Goal: Task Accomplishment & Management: Manage account settings

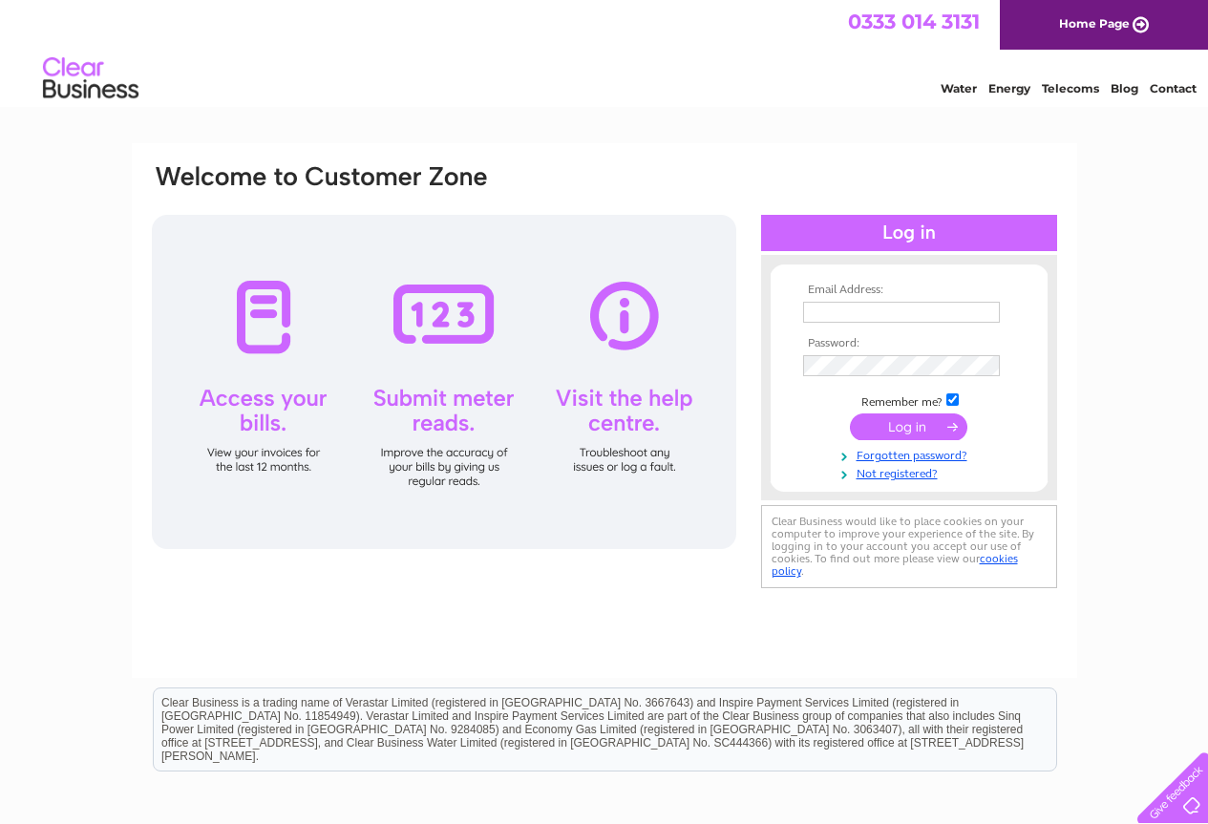
type input "[EMAIL_ADDRESS][DOMAIN_NAME]"
click at [936, 427] on input "submit" at bounding box center [908, 427] width 117 height 27
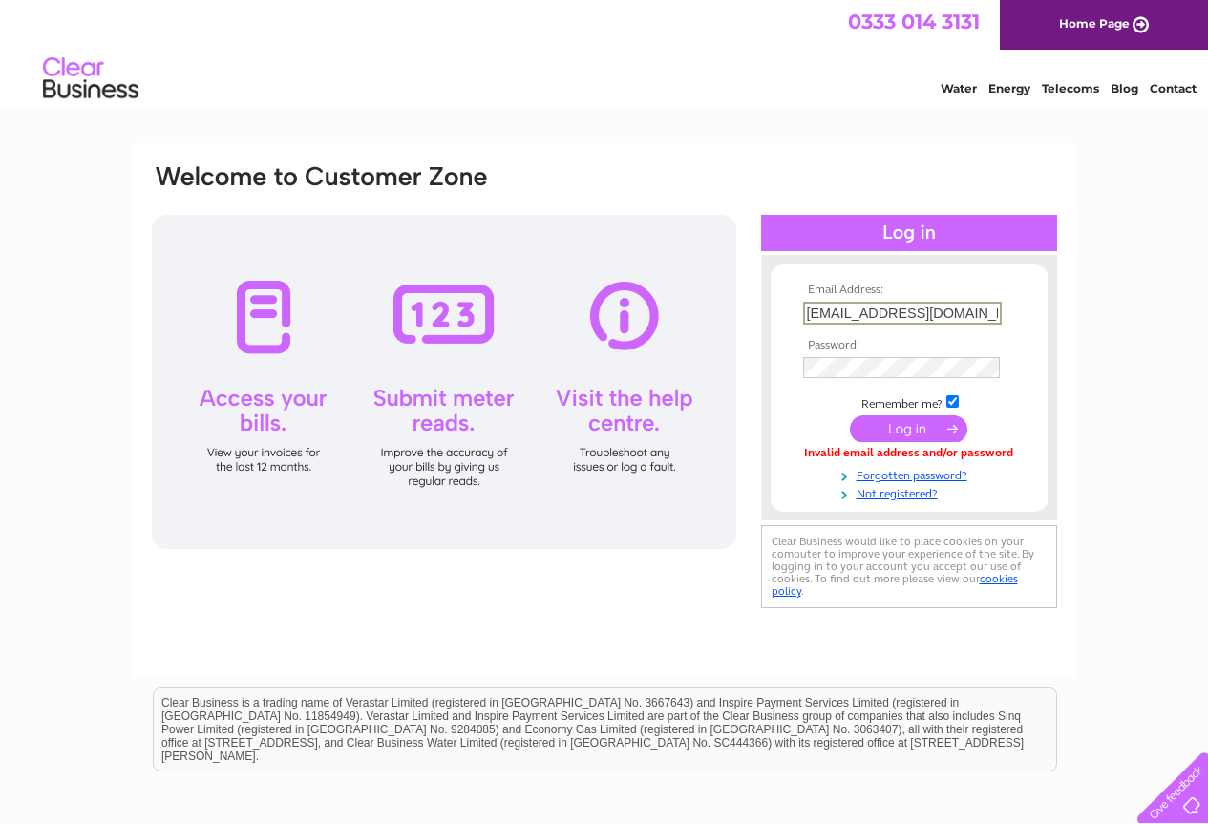
click at [928, 311] on input "[EMAIL_ADDRESS][DOMAIN_NAME]" at bounding box center [902, 313] width 199 height 23
type input "CB3024981"
click at [935, 419] on tbody "Email Address: CB3024981 Password: Remember me?" at bounding box center [910, 392] width 222 height 216
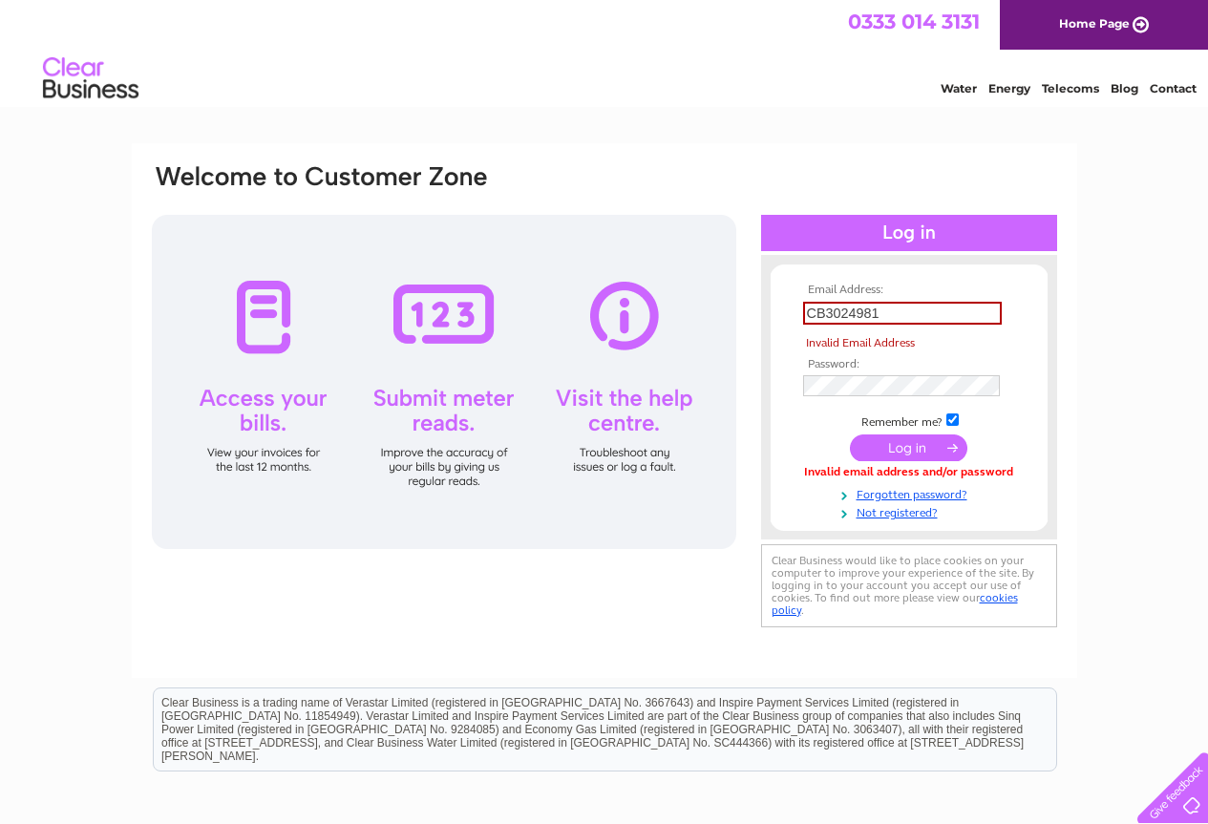
click at [935, 443] on input "submit" at bounding box center [908, 448] width 117 height 27
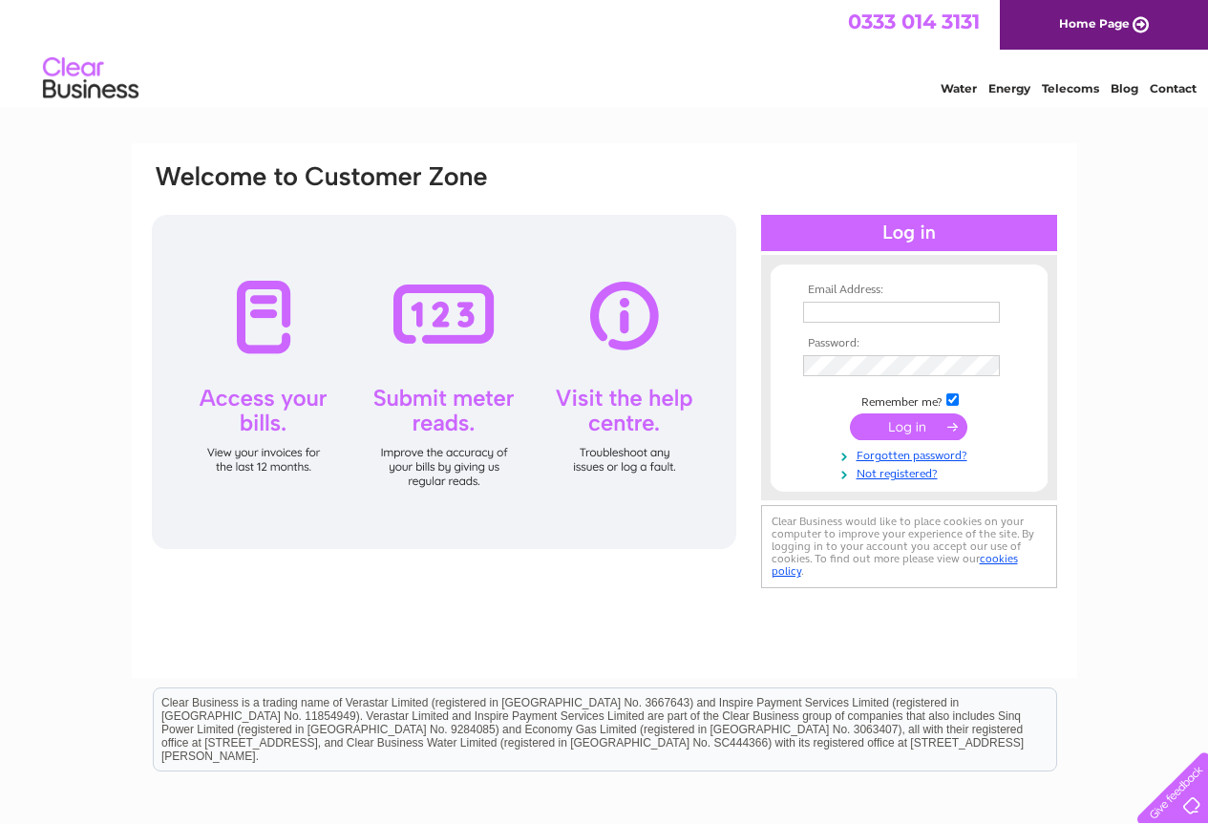
type input "[EMAIL_ADDRESS][DOMAIN_NAME]"
click at [917, 433] on input "submit" at bounding box center [908, 427] width 117 height 27
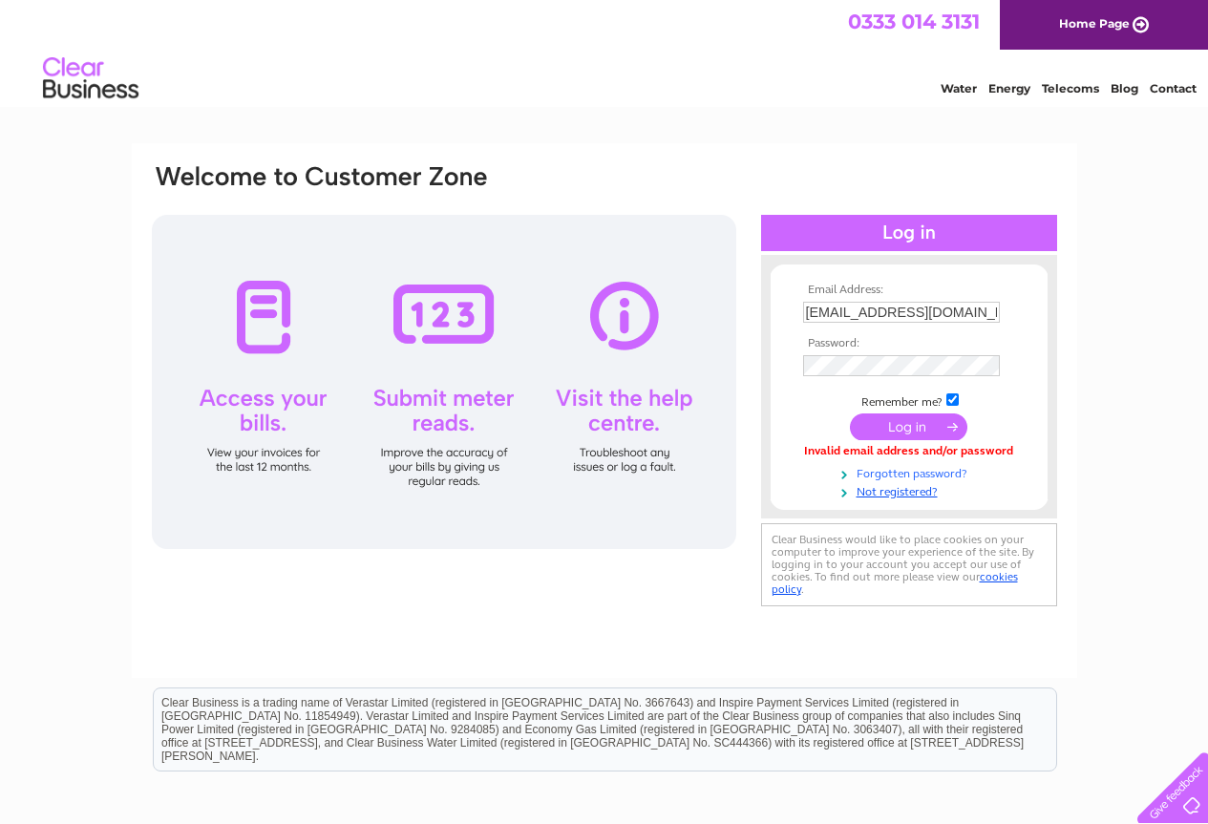
click at [932, 472] on link "Forgotten password?" at bounding box center [911, 472] width 217 height 18
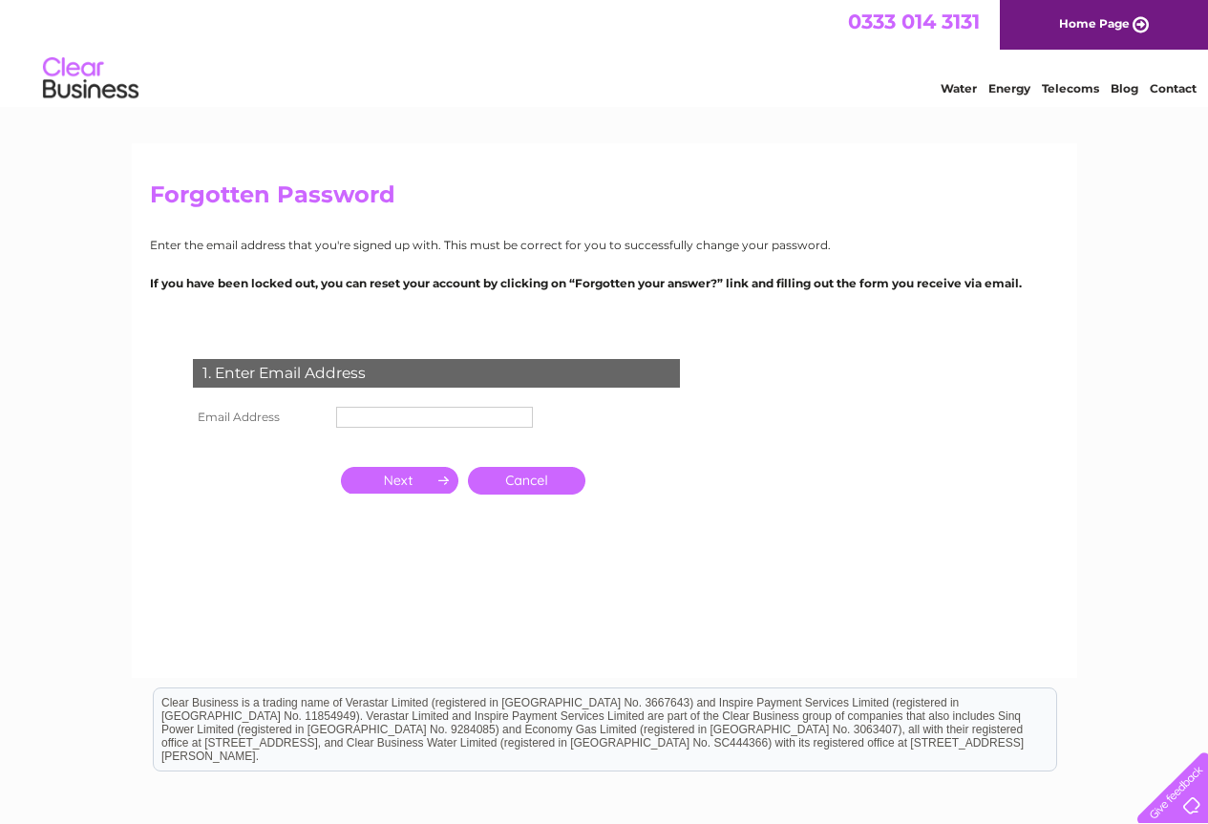
click at [366, 413] on input "text" at bounding box center [434, 417] width 197 height 21
type input "[EMAIL_ADDRESS][DOMAIN_NAME]"
click at [409, 485] on input "button" at bounding box center [399, 482] width 117 height 27
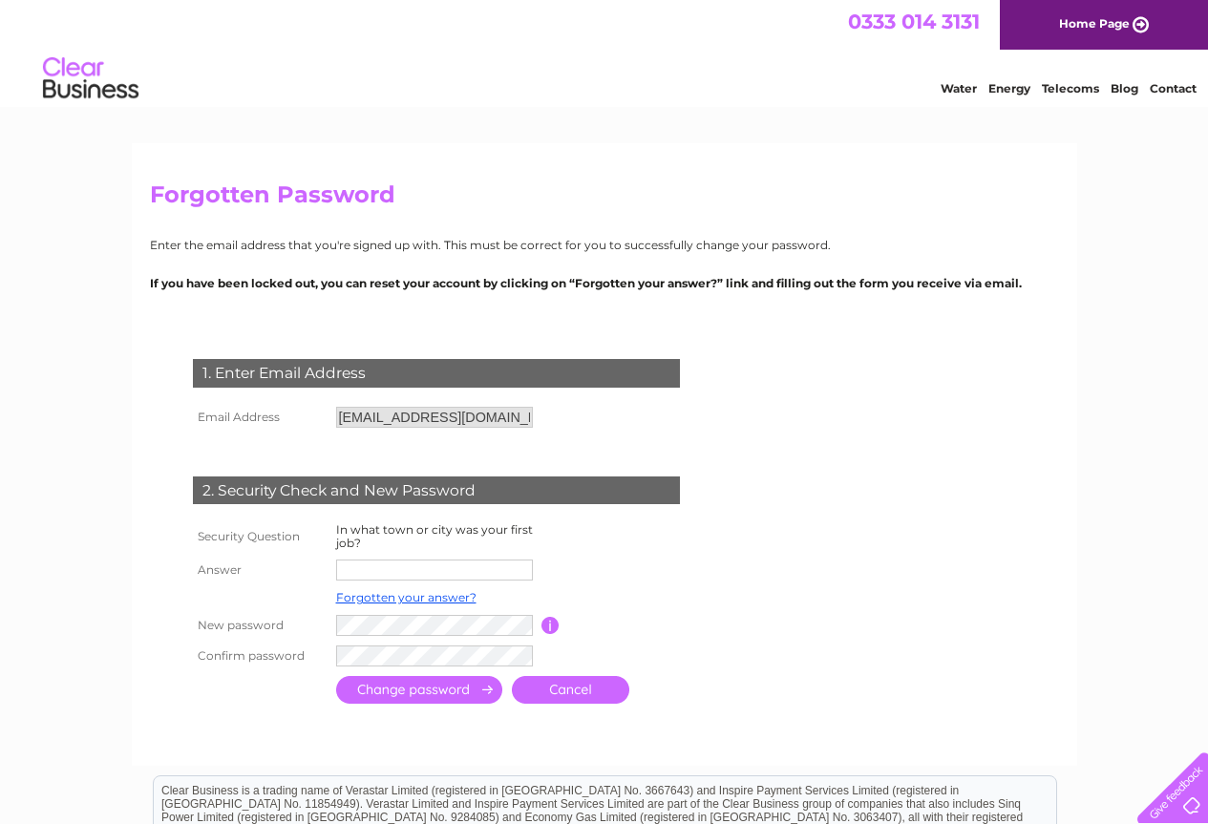
click at [414, 572] on input "text" at bounding box center [434, 570] width 197 height 21
type input "derby"
click at [383, 703] on input "submit" at bounding box center [419, 692] width 166 height 28
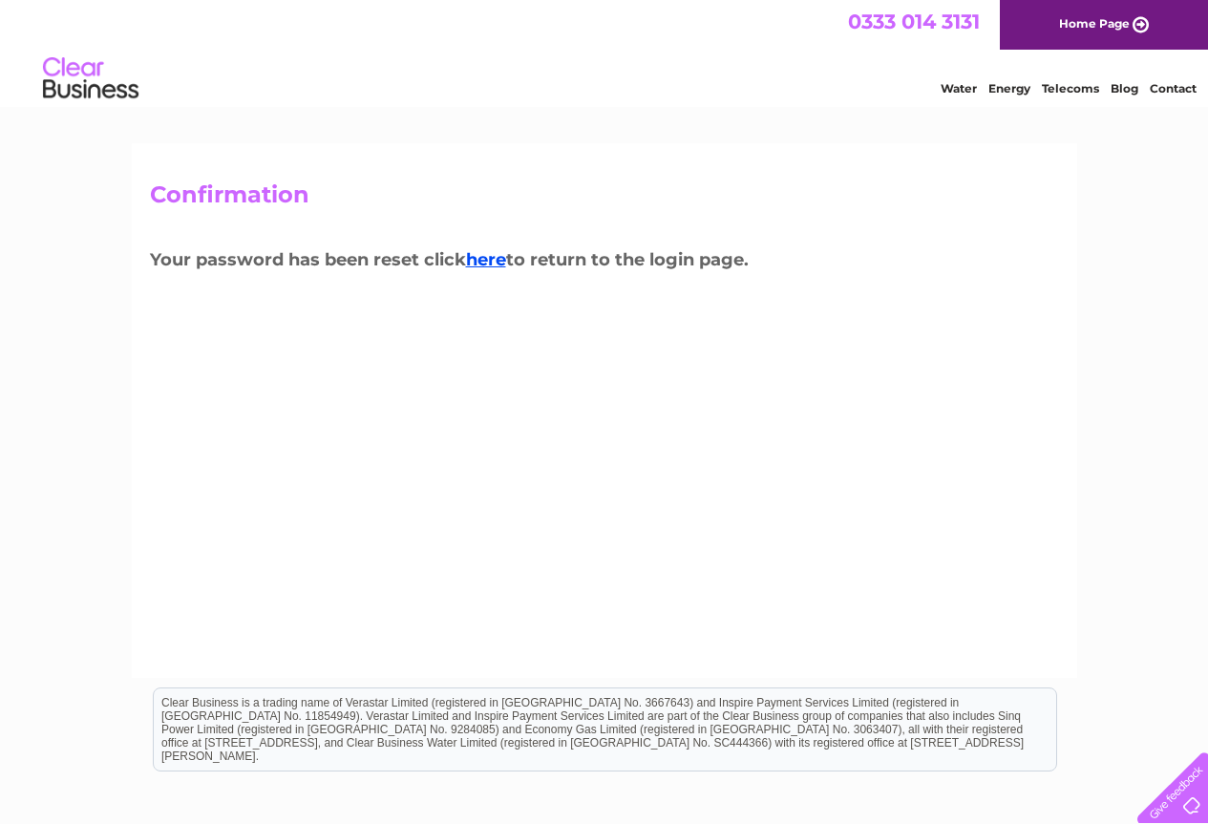
click at [514, 257] on h3 "Your password has been reset click here to return to the login page." at bounding box center [604, 262] width 909 height 33
click at [506, 264] on link "here" at bounding box center [486, 259] width 40 height 21
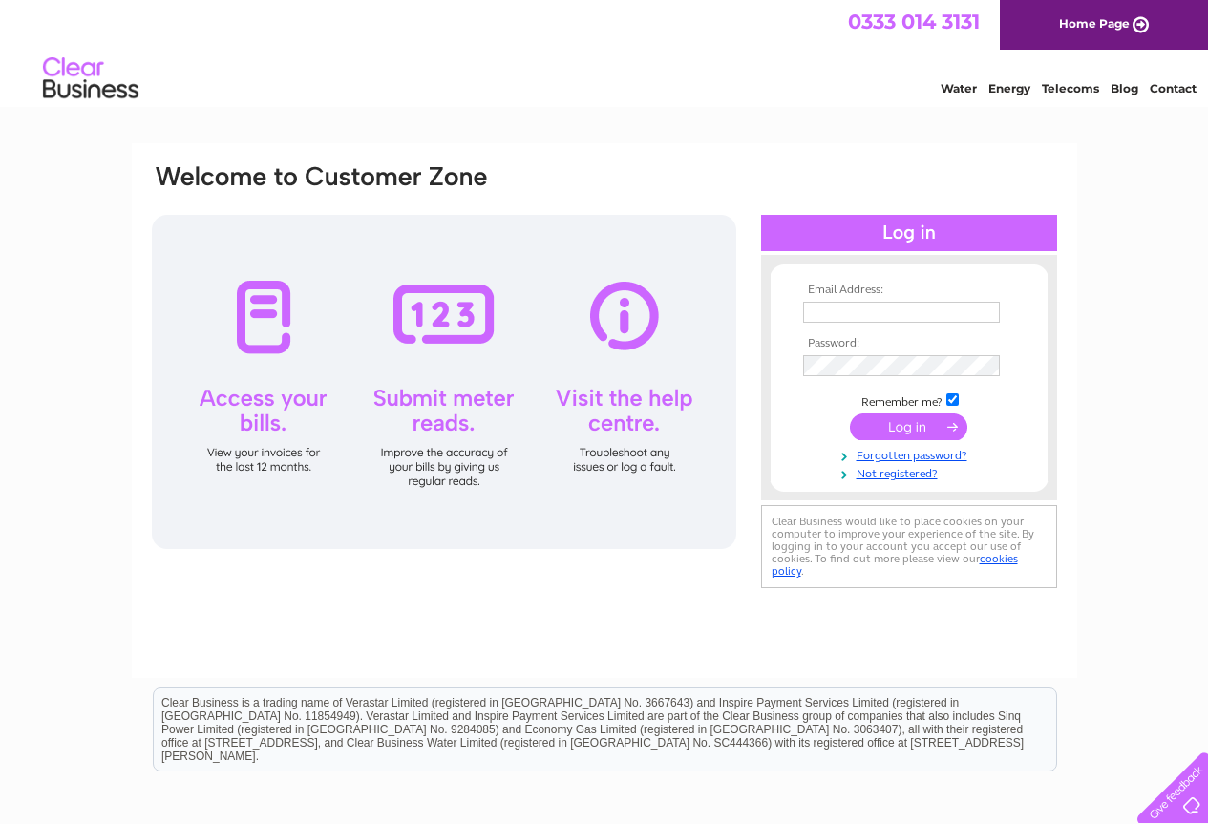
type input "[EMAIL_ADDRESS][DOMAIN_NAME]"
click at [905, 422] on input "submit" at bounding box center [908, 427] width 117 height 27
click at [957, 325] on td "[EMAIL_ADDRESS][DOMAIN_NAME]" at bounding box center [910, 312] width 222 height 31
click at [957, 317] on input "[EMAIL_ADDRESS][DOMAIN_NAME]" at bounding box center [901, 312] width 197 height 21
type input "CB3024981"
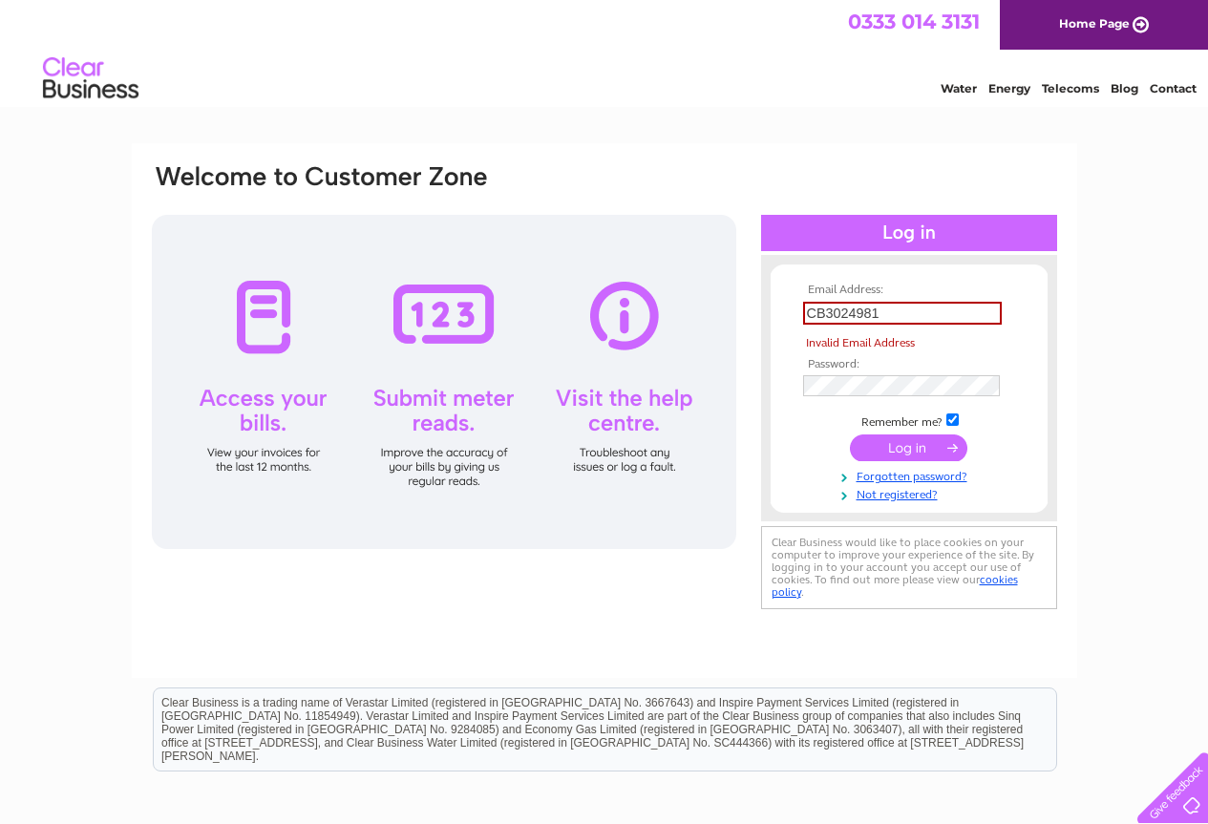
click at [1041, 49] on link "Home Page" at bounding box center [1104, 25] width 208 height 50
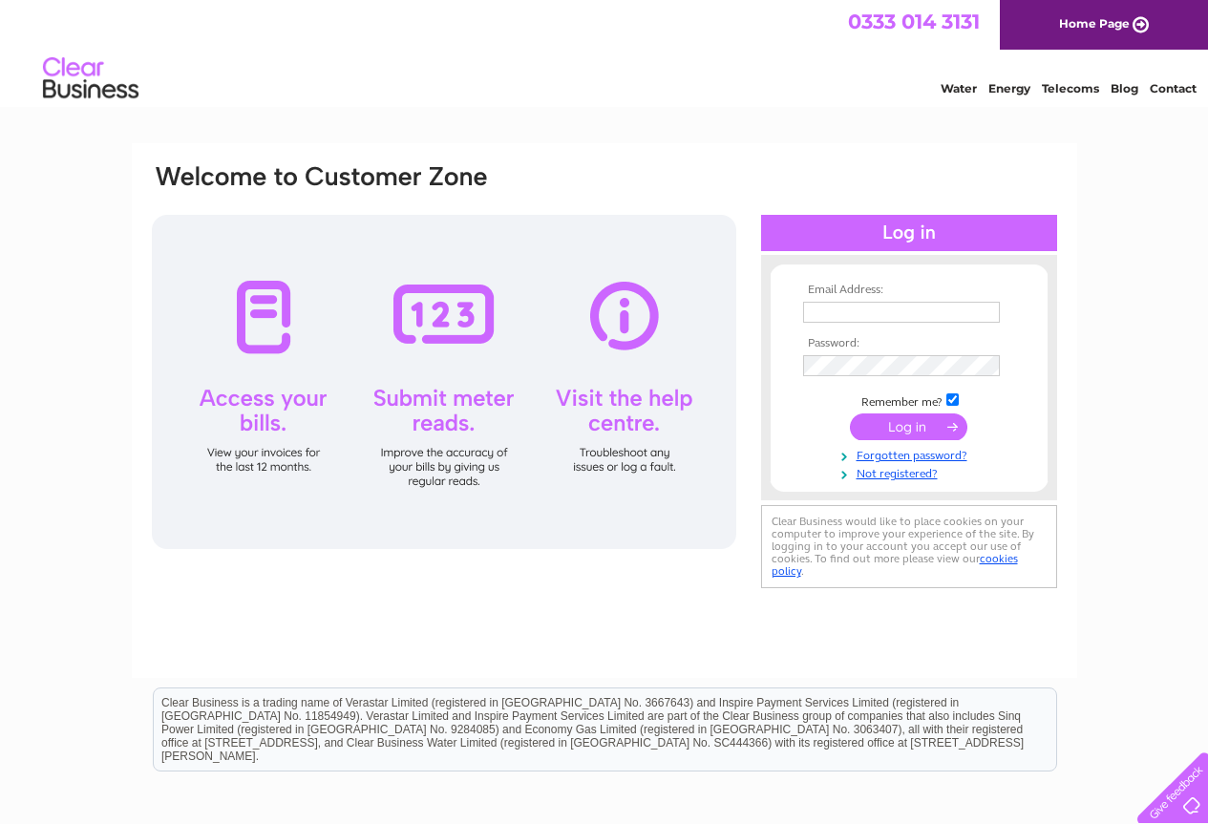
type input "[EMAIL_ADDRESS][DOMAIN_NAME]"
click at [900, 435] on input "submit" at bounding box center [908, 427] width 117 height 27
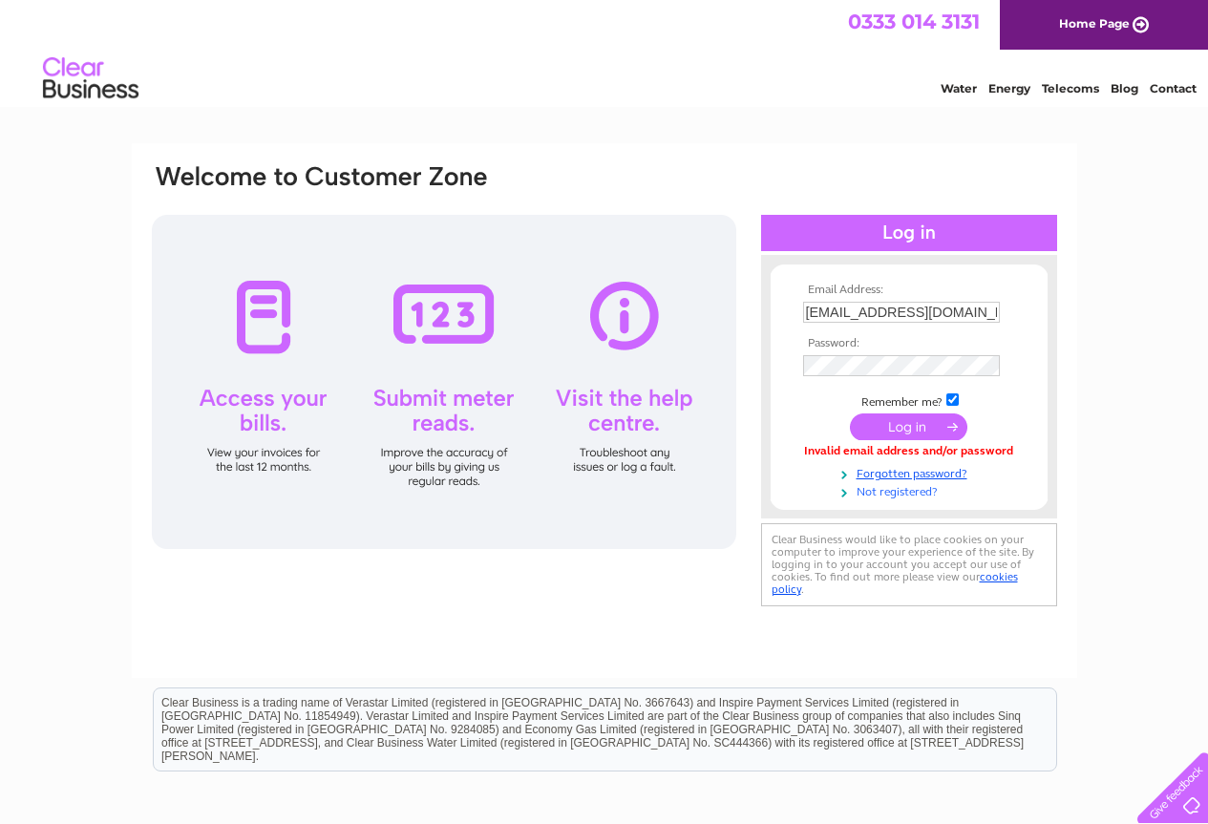
click at [882, 492] on link "Not registered?" at bounding box center [911, 490] width 217 height 18
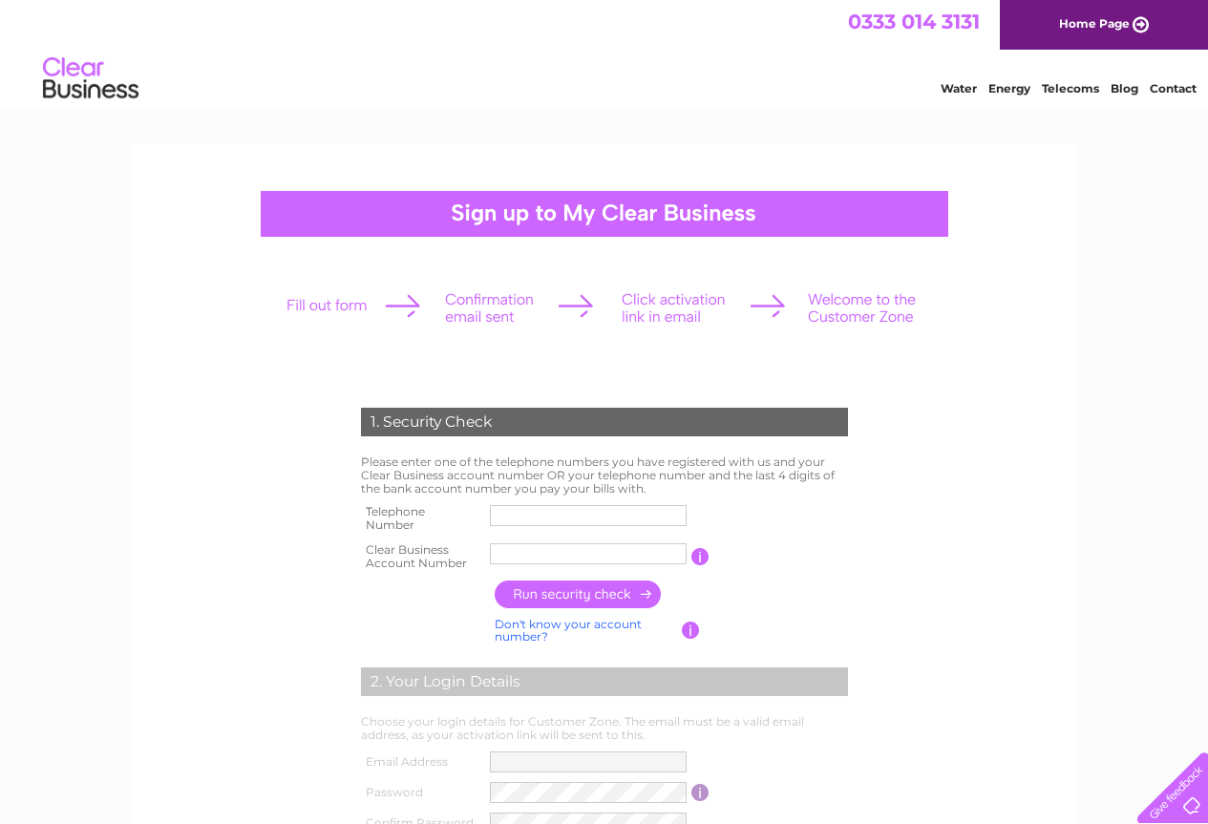
click at [574, 515] on input "text" at bounding box center [588, 515] width 197 height 21
type input "01332265870"
type input "DERBY AUT"
drag, startPoint x: 583, startPoint y: 555, endPoint x: 443, endPoint y: 547, distance: 139.7
click at [443, 547] on tr "Clear Business Account Number DERBY AUT You will find your account number on th…" at bounding box center [604, 557] width 497 height 38
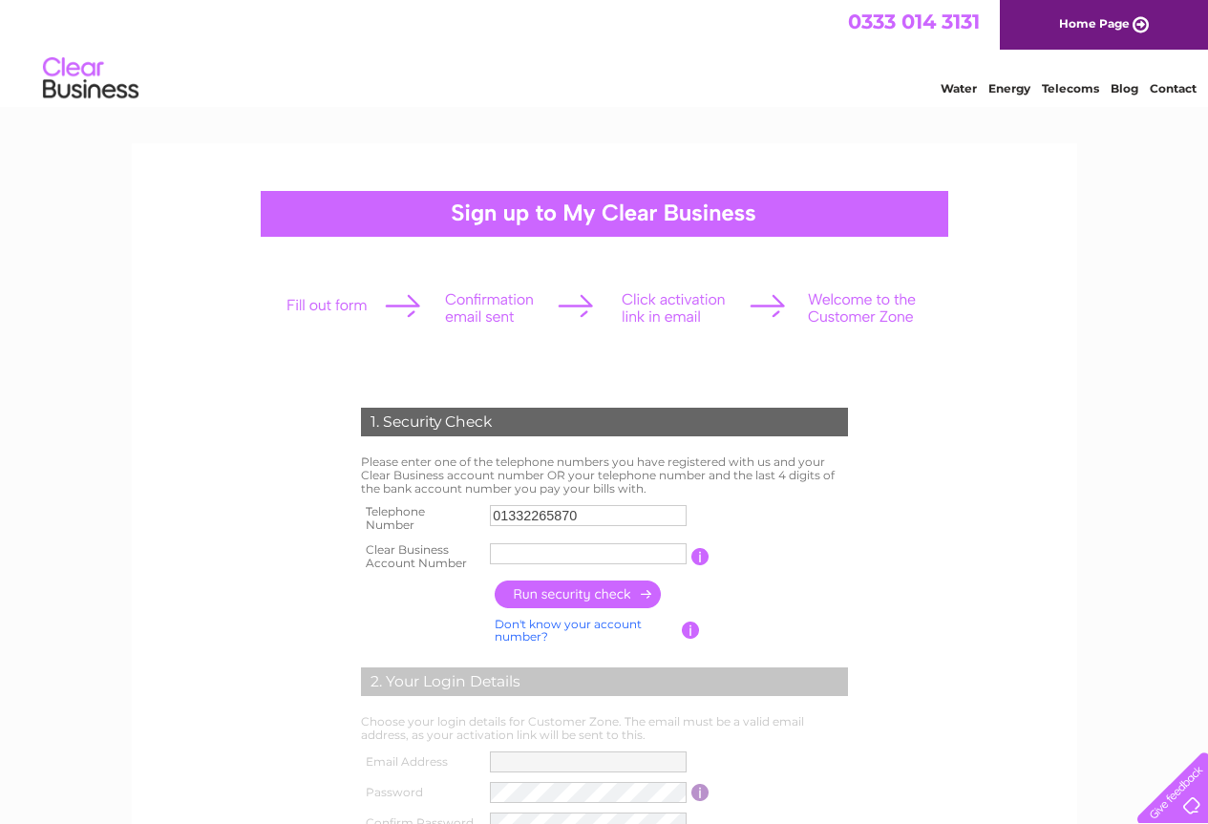
click at [529, 554] on input "text" at bounding box center [588, 554] width 197 height 21
paste input "CB3024981"
type input "CB3024981"
click at [607, 593] on input "button" at bounding box center [579, 595] width 168 height 28
type input "**********"
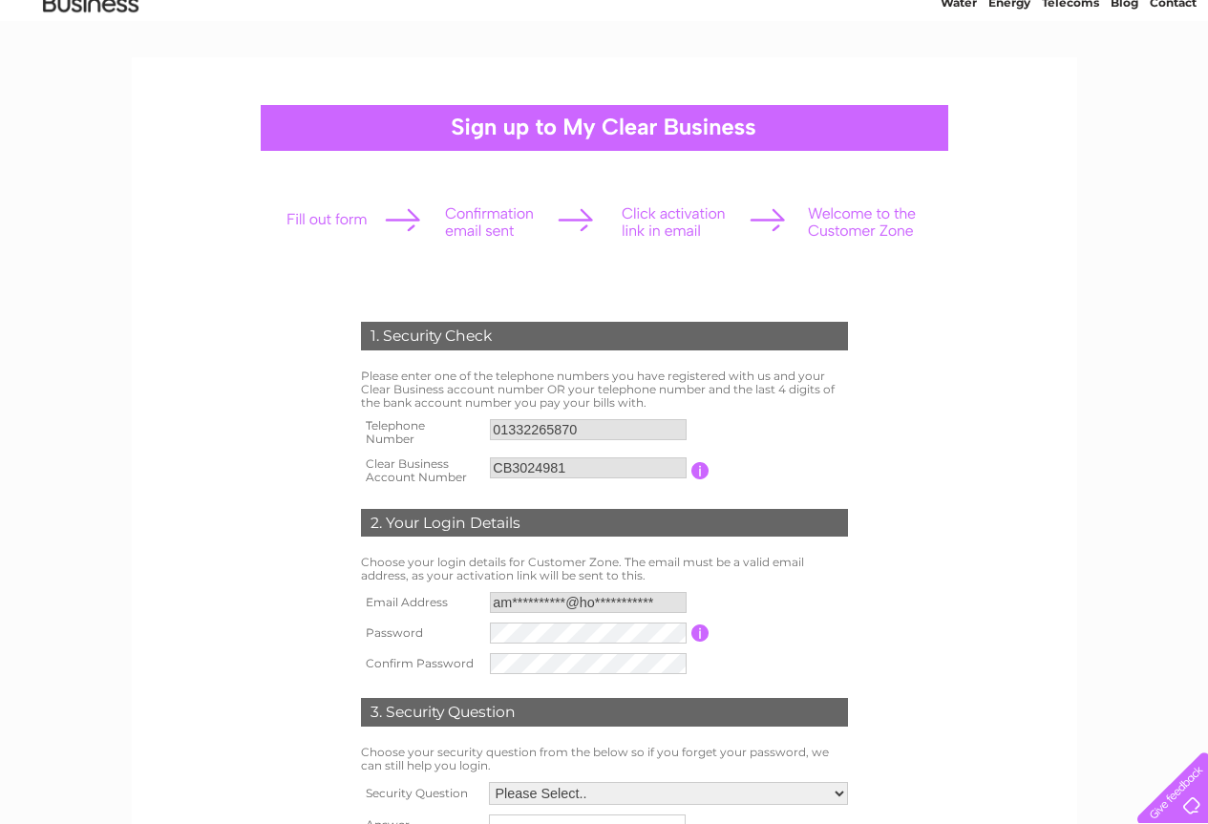
scroll to position [287, 0]
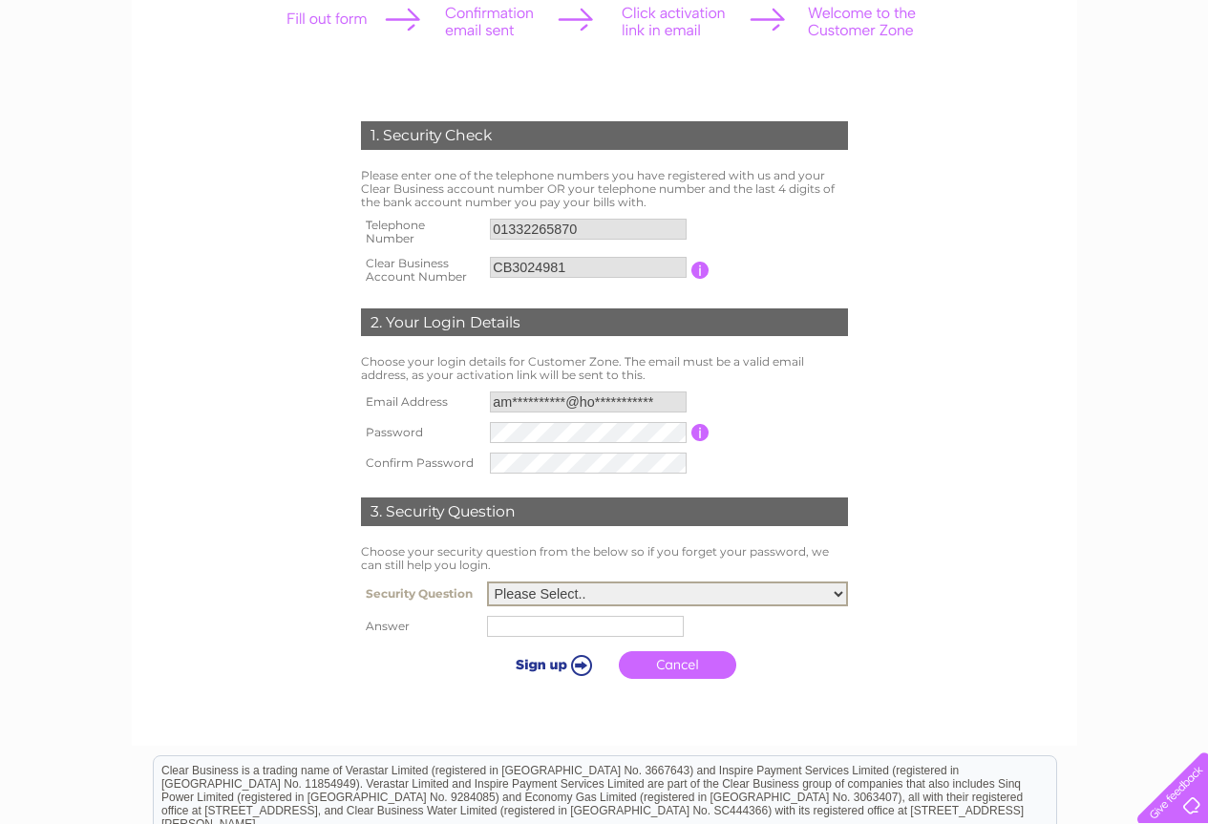
click at [505, 603] on select "Please Select.. In what town or city was your first job? In what town or city d…" at bounding box center [667, 594] width 361 height 25
select select "1"
click at [487, 583] on select "Please Select.. In what town or city was your first job? In what town or city d…" at bounding box center [667, 594] width 361 height 25
click at [540, 638] on td at bounding box center [667, 626] width 371 height 31
type input "derby"
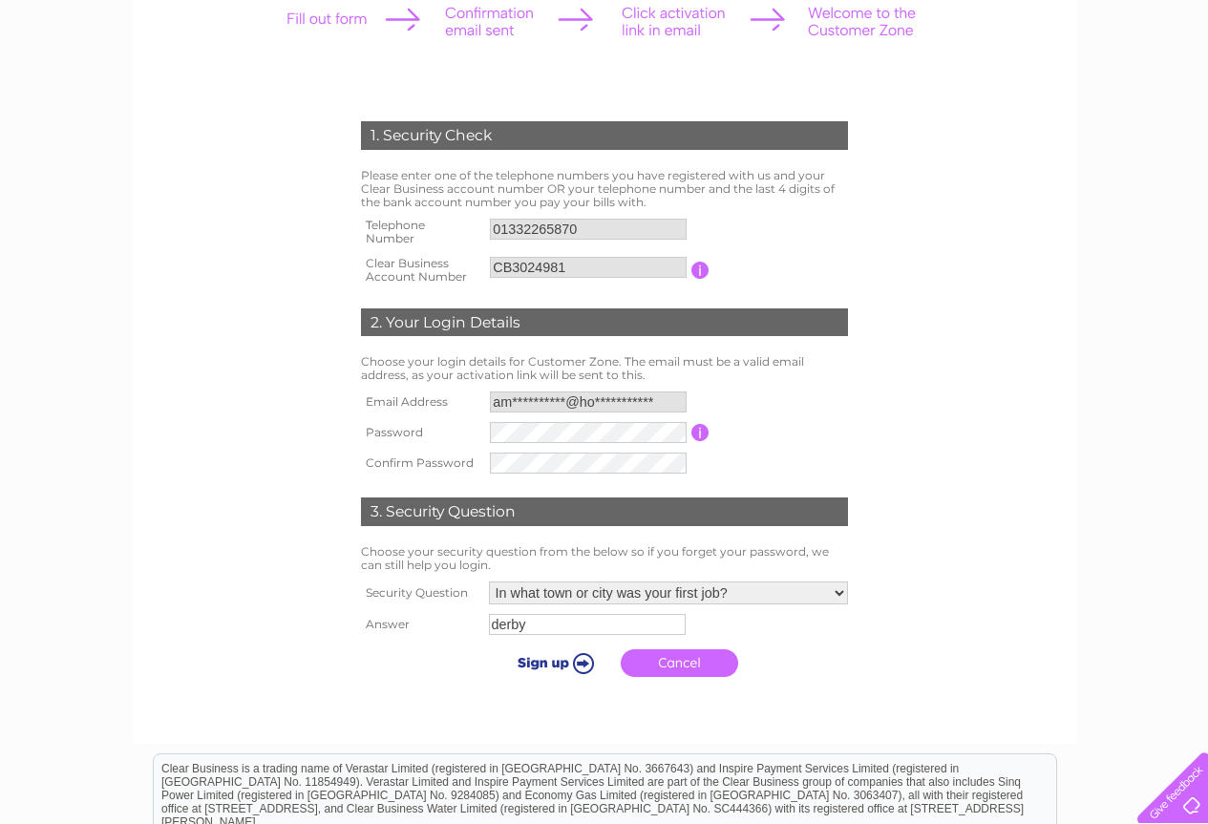
click at [556, 665] on input "submit" at bounding box center [552, 663] width 117 height 27
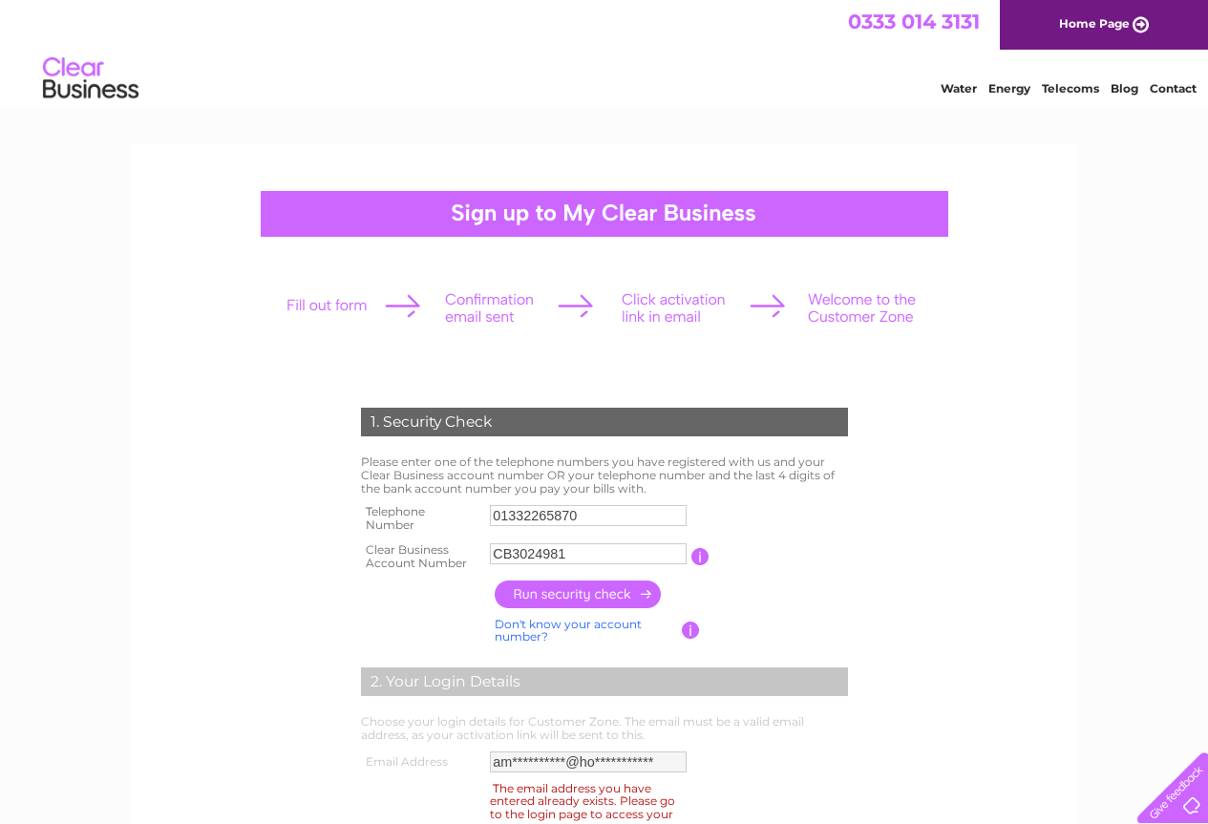
click at [1089, 27] on link "Home Page" at bounding box center [1104, 25] width 208 height 50
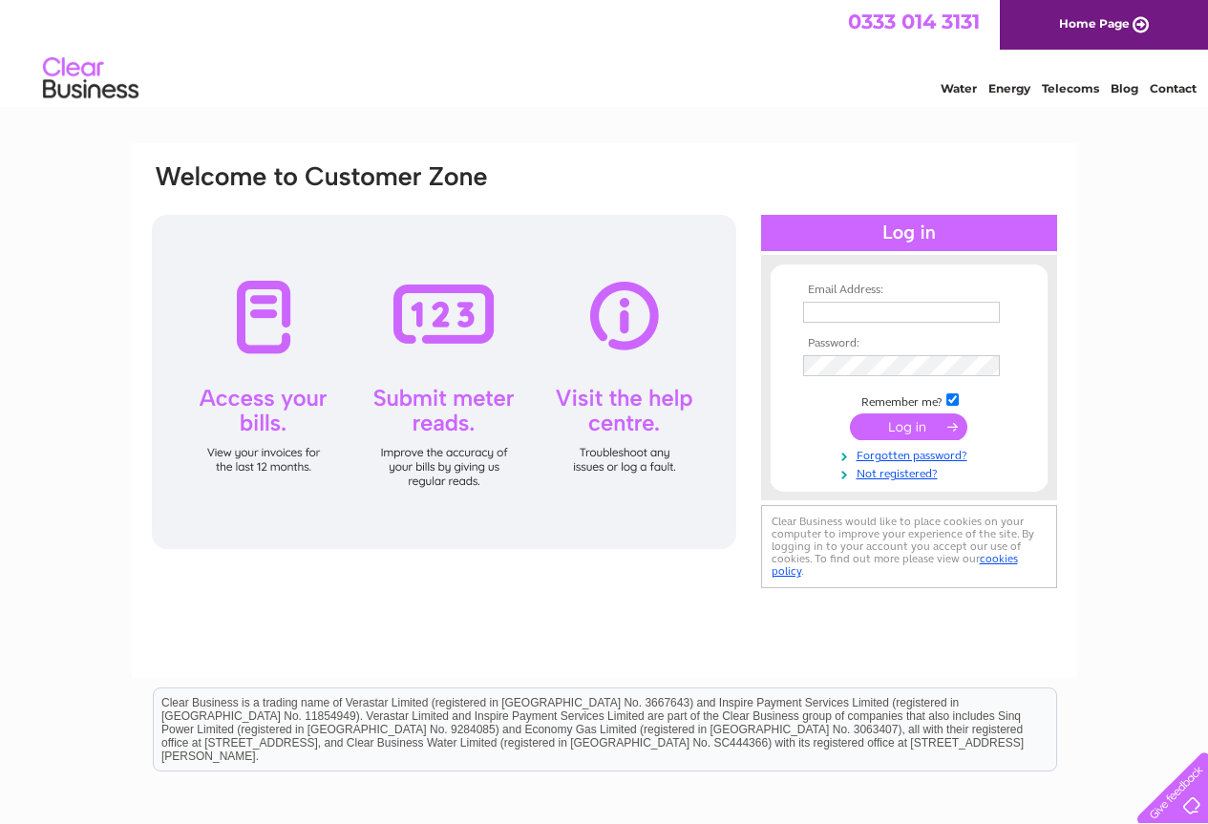
type input "[EMAIL_ADDRESS][DOMAIN_NAME]"
click at [919, 430] on input "submit" at bounding box center [908, 427] width 117 height 27
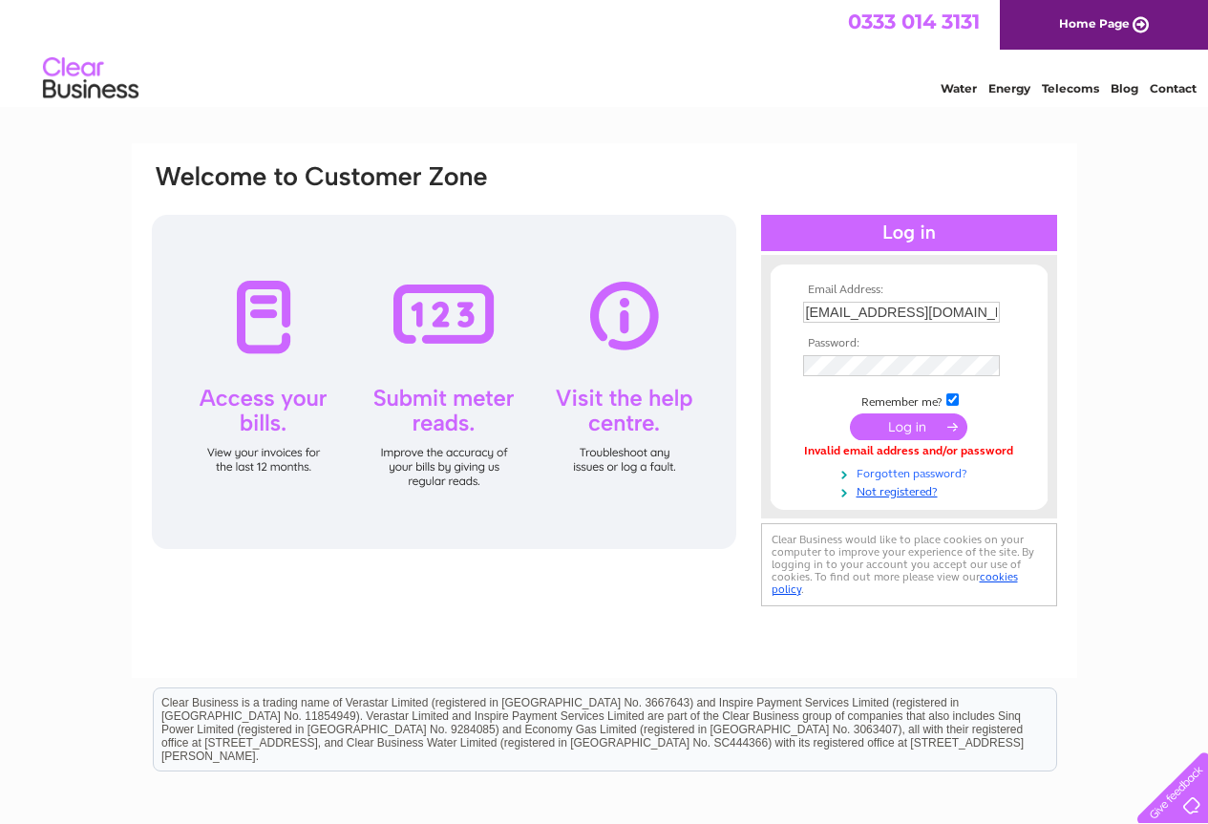
click at [927, 470] on link "Forgotten password?" at bounding box center [911, 472] width 217 height 18
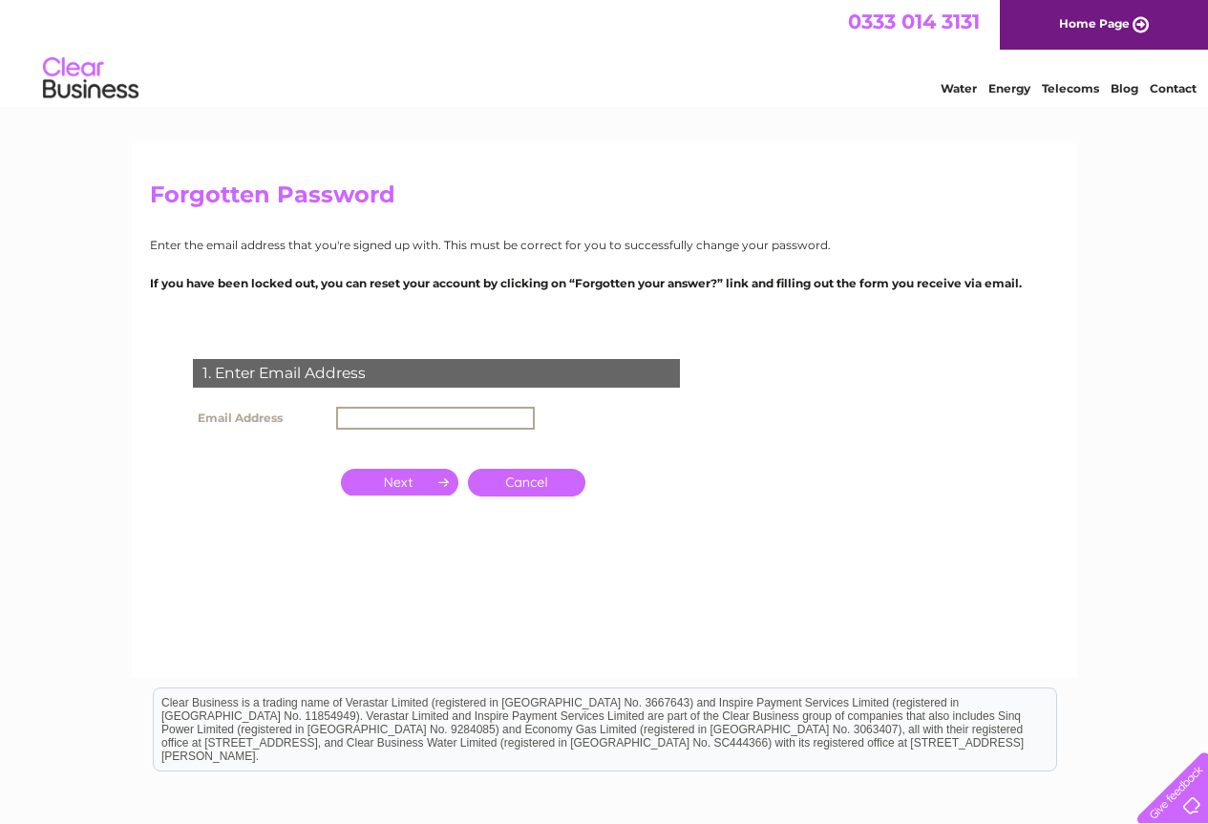
click at [442, 412] on input "text" at bounding box center [435, 418] width 199 height 23
type input "amjidkhan236@hotmail.co.uk"
click at [415, 479] on input "button" at bounding box center [399, 480] width 117 height 27
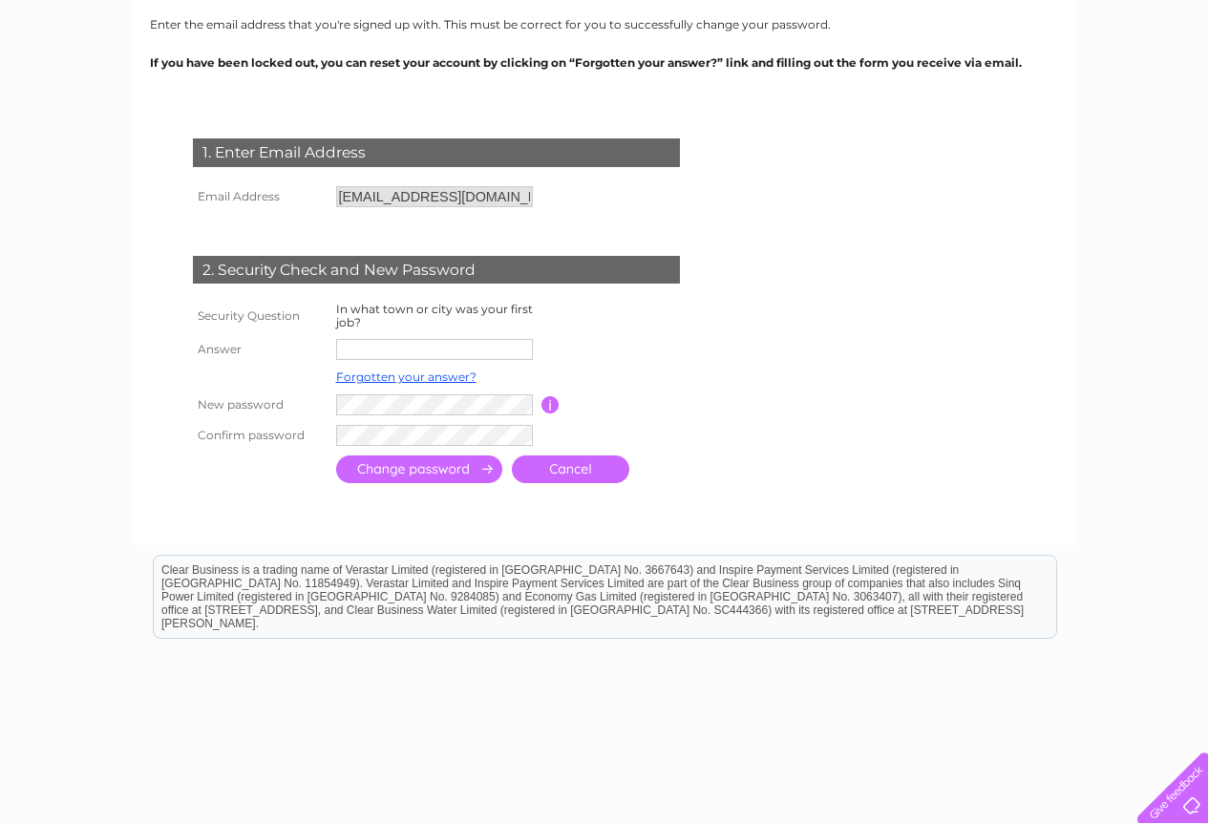
scroll to position [283, 0]
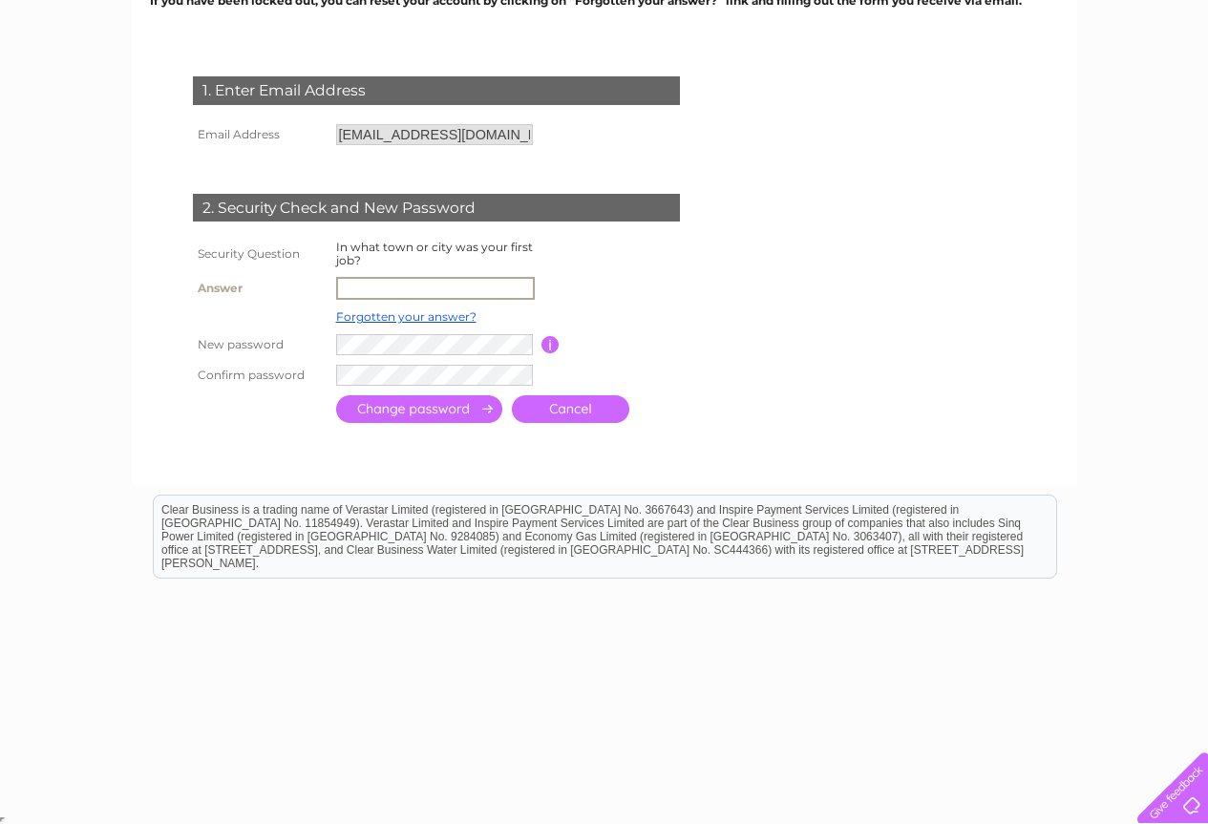
click at [366, 287] on input "text" at bounding box center [435, 288] width 199 height 23
type input "derby"
click at [366, 402] on input "submit" at bounding box center [419, 409] width 166 height 28
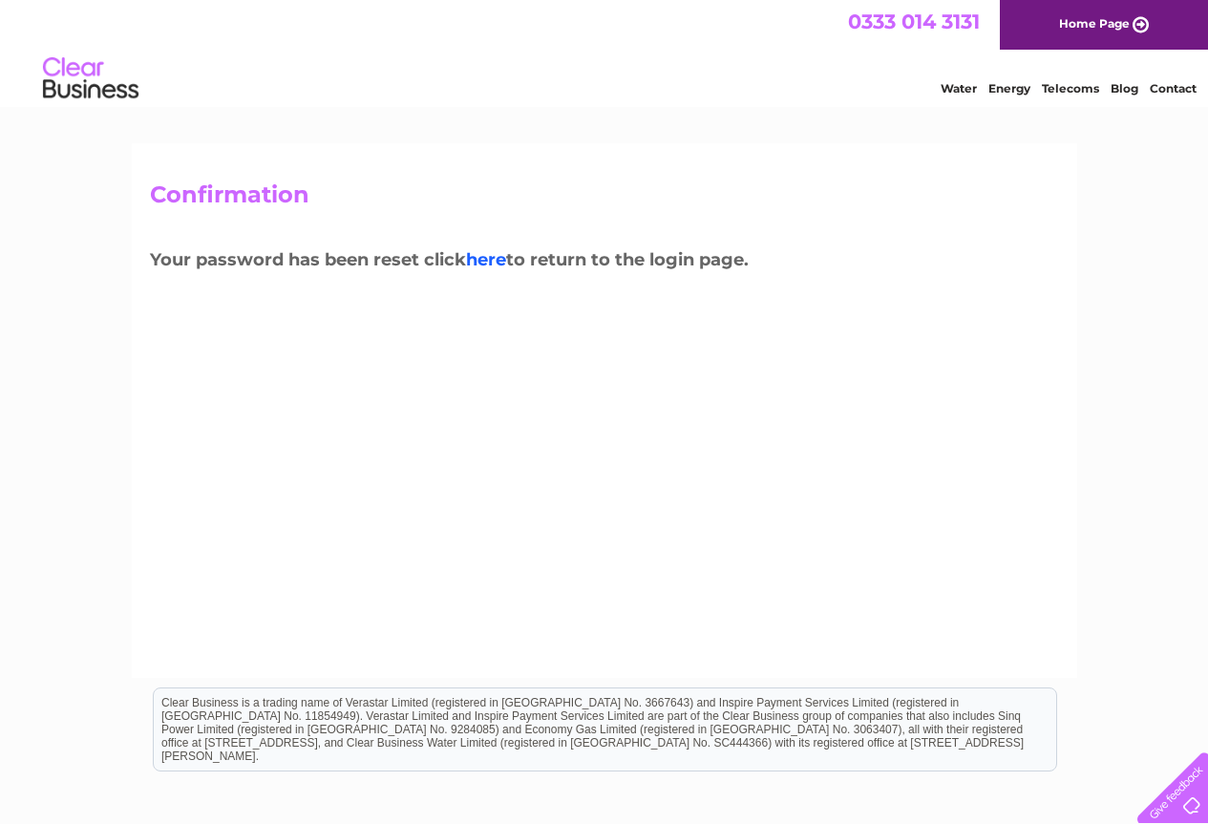
click at [500, 265] on link "here" at bounding box center [486, 259] width 40 height 21
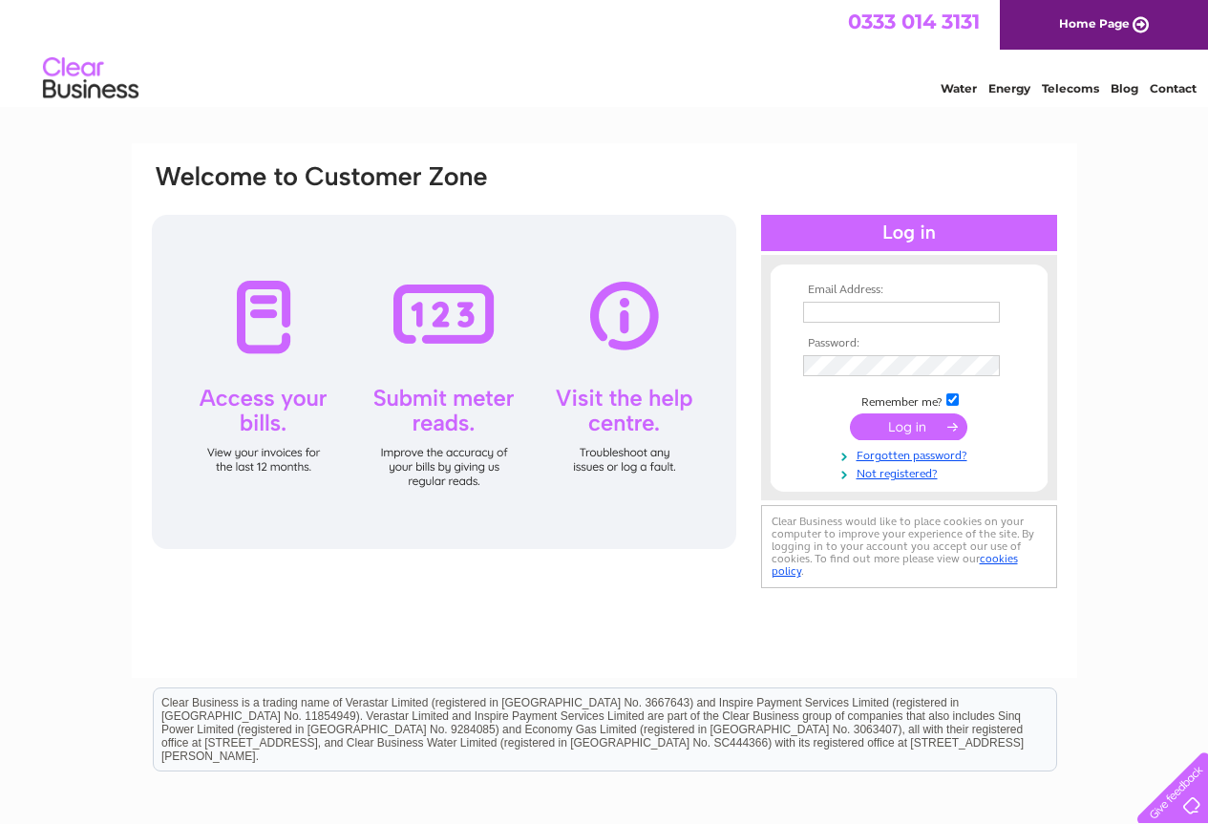
type input "[EMAIL_ADDRESS][DOMAIN_NAME]"
click at [916, 425] on input "submit" at bounding box center [908, 427] width 117 height 27
